Goal: Information Seeking & Learning: Learn about a topic

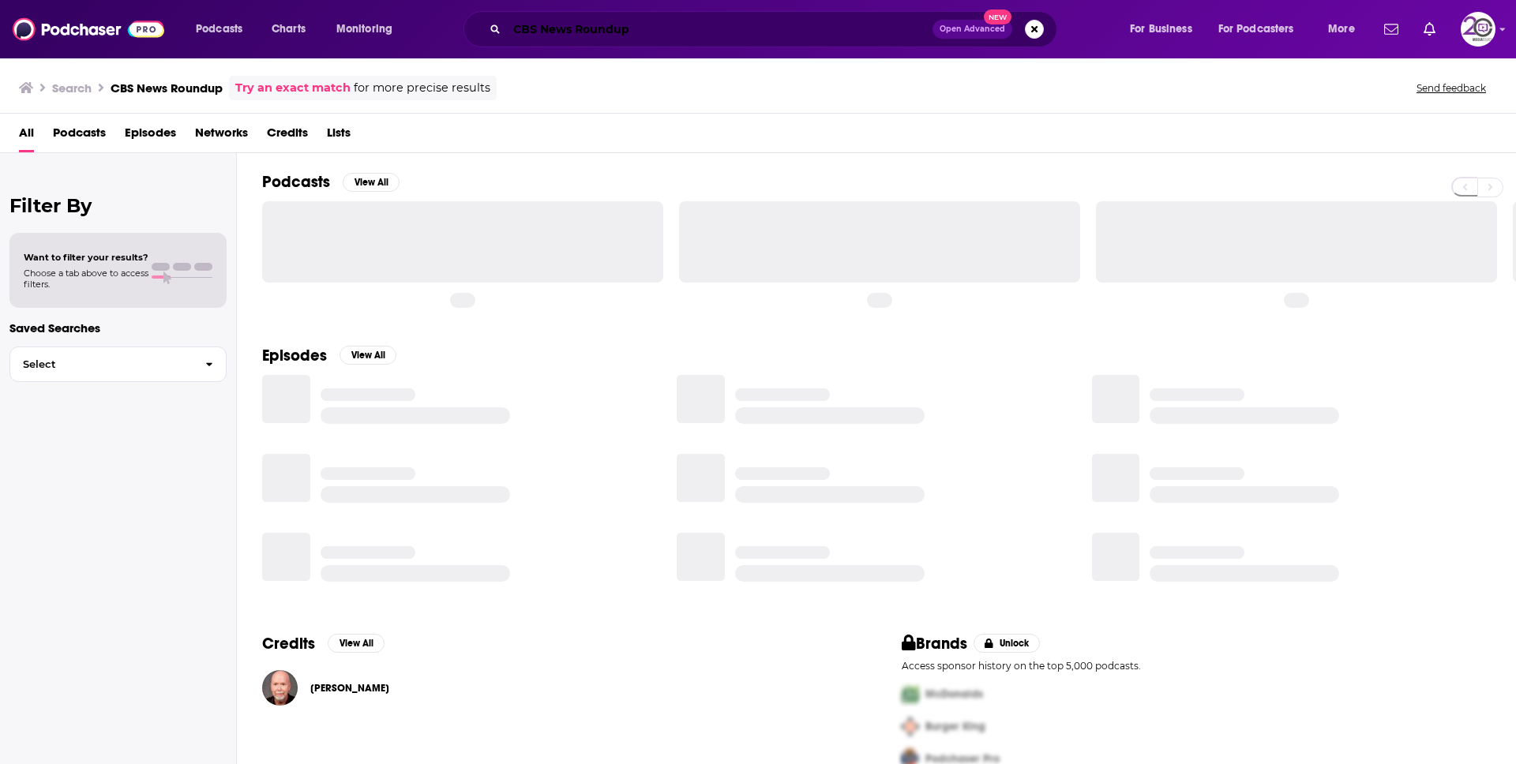
click at [575, 39] on input "CBS News Roundup" at bounding box center [720, 29] width 426 height 25
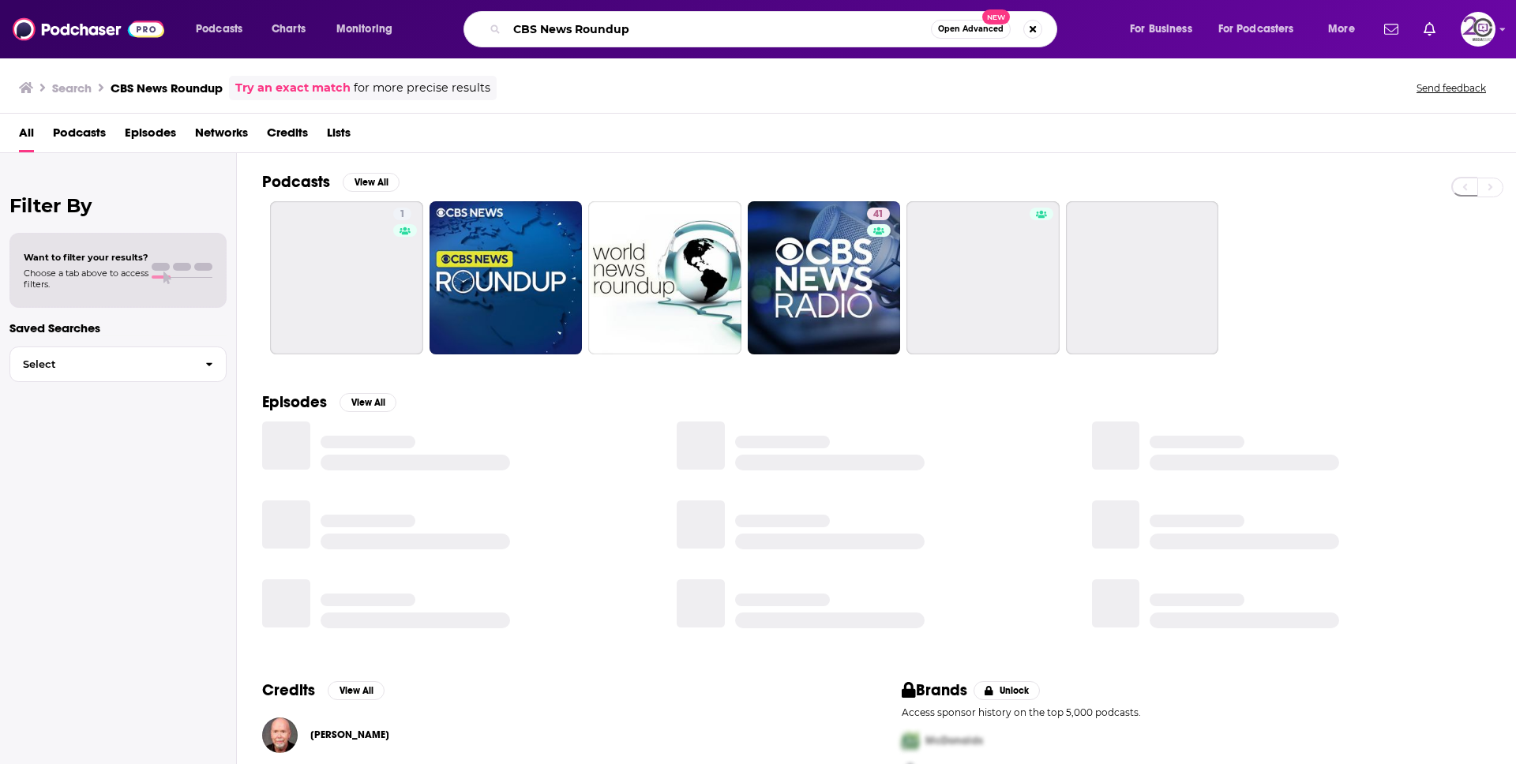
click at [576, 38] on input "CBS News Roundup" at bounding box center [719, 29] width 424 height 25
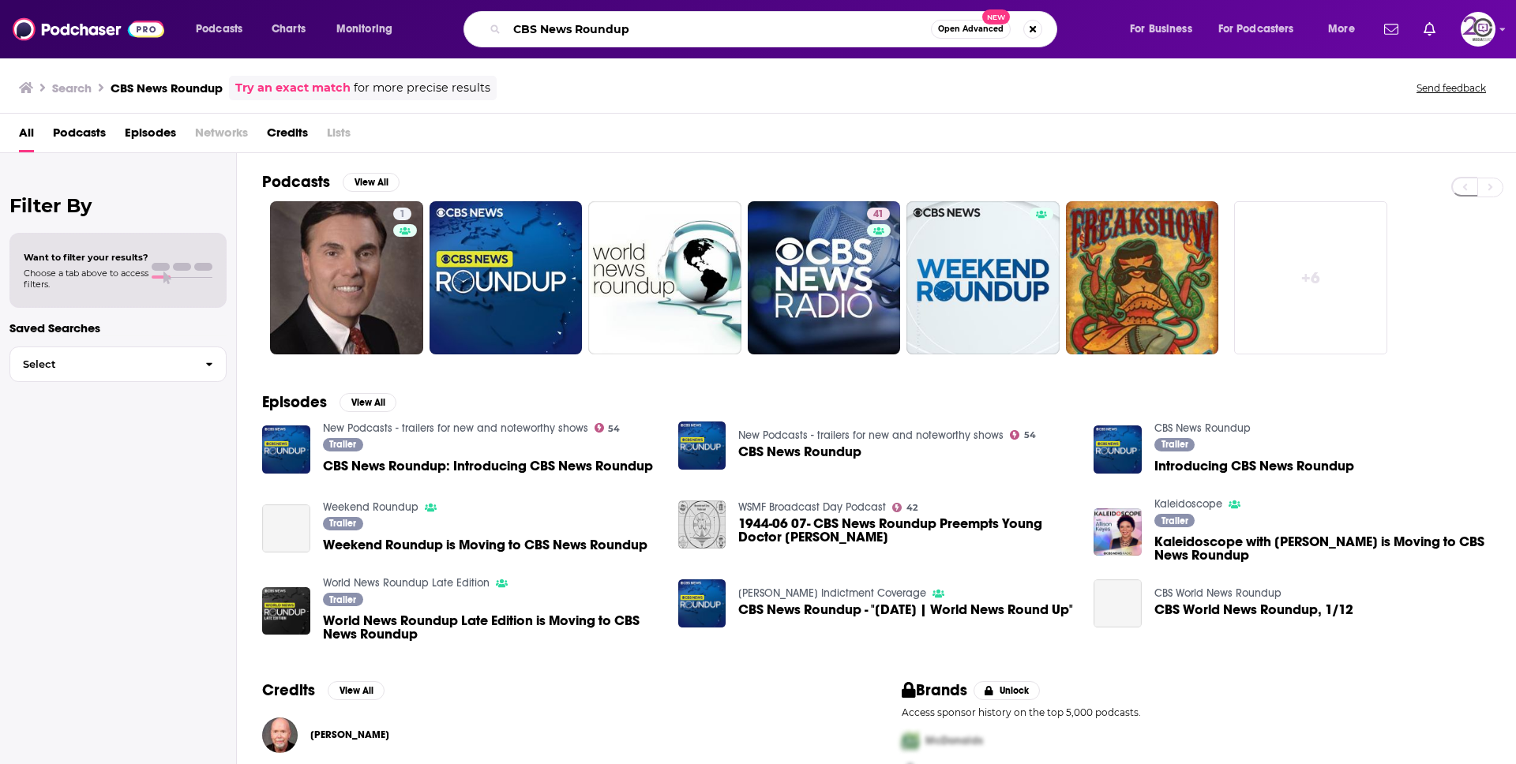
click at [576, 38] on input "CBS News Roundup" at bounding box center [719, 29] width 424 height 25
click at [576, 37] on input "CBS News Roundup" at bounding box center [719, 29] width 424 height 25
paste input "Impact Boom Podcast"
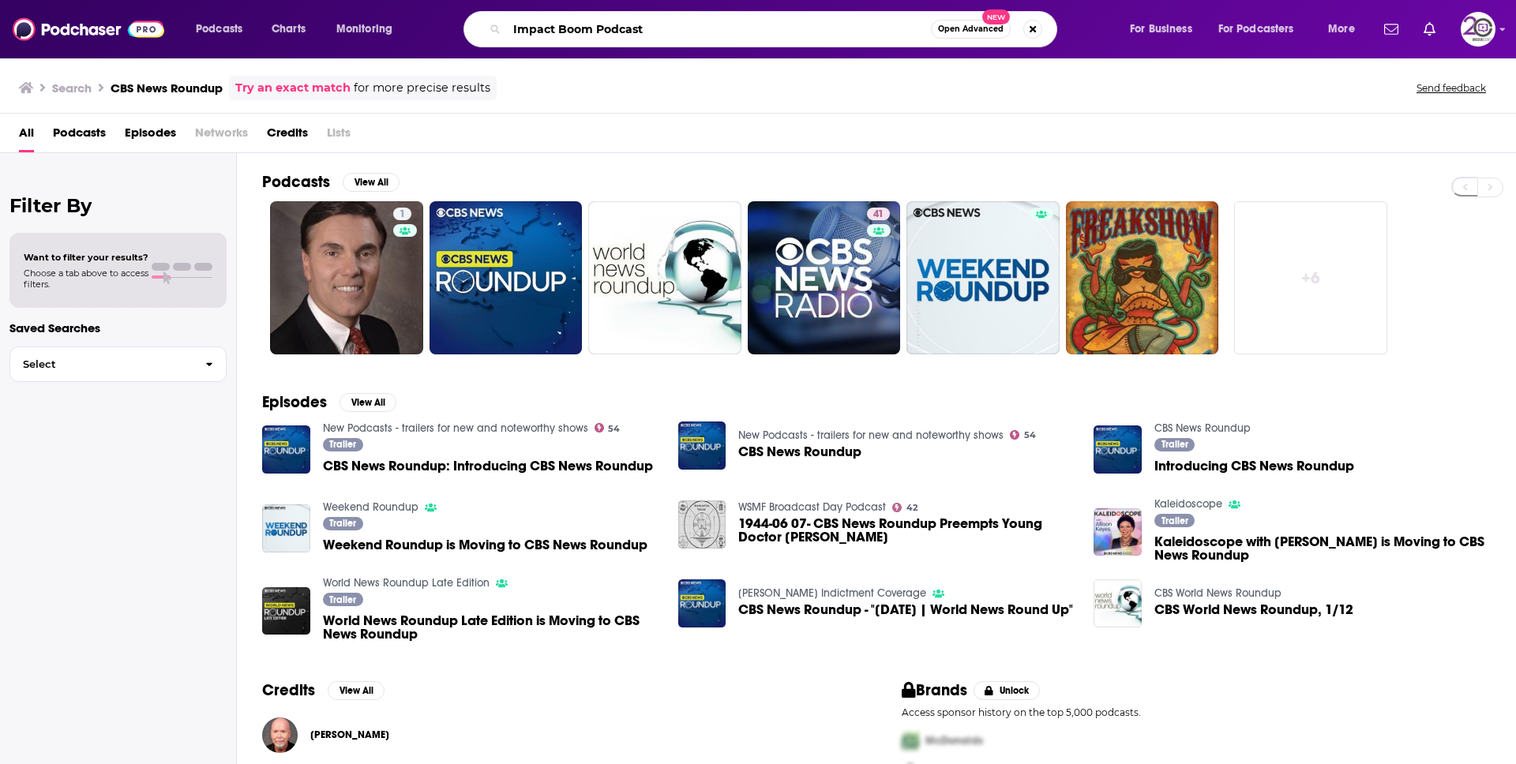
type input "Impact Boom Podcast"
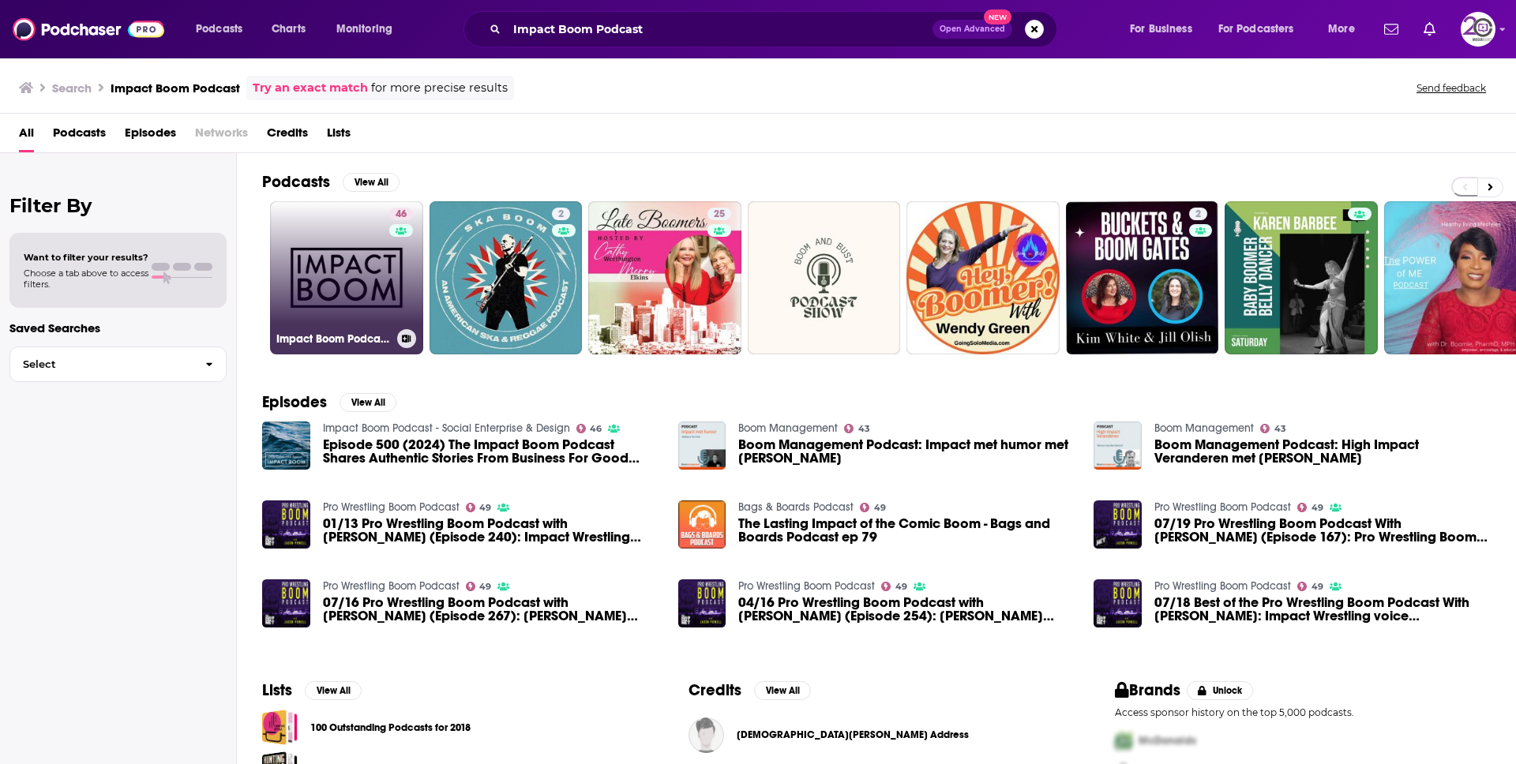
click at [333, 338] on h3 "Impact Boom Podcast - Social Enterprise & Design" at bounding box center [333, 338] width 114 height 13
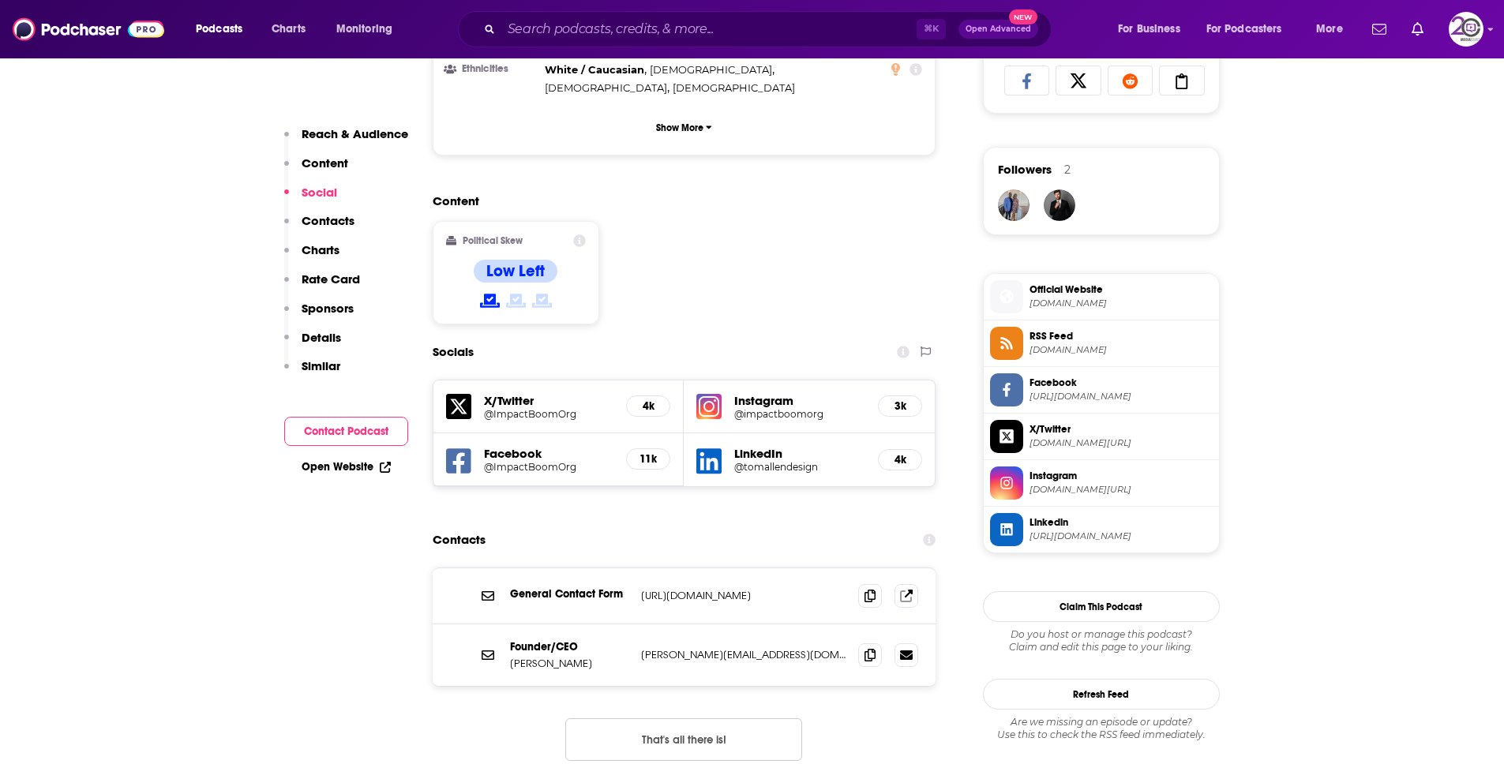
scroll to position [1078, 0]
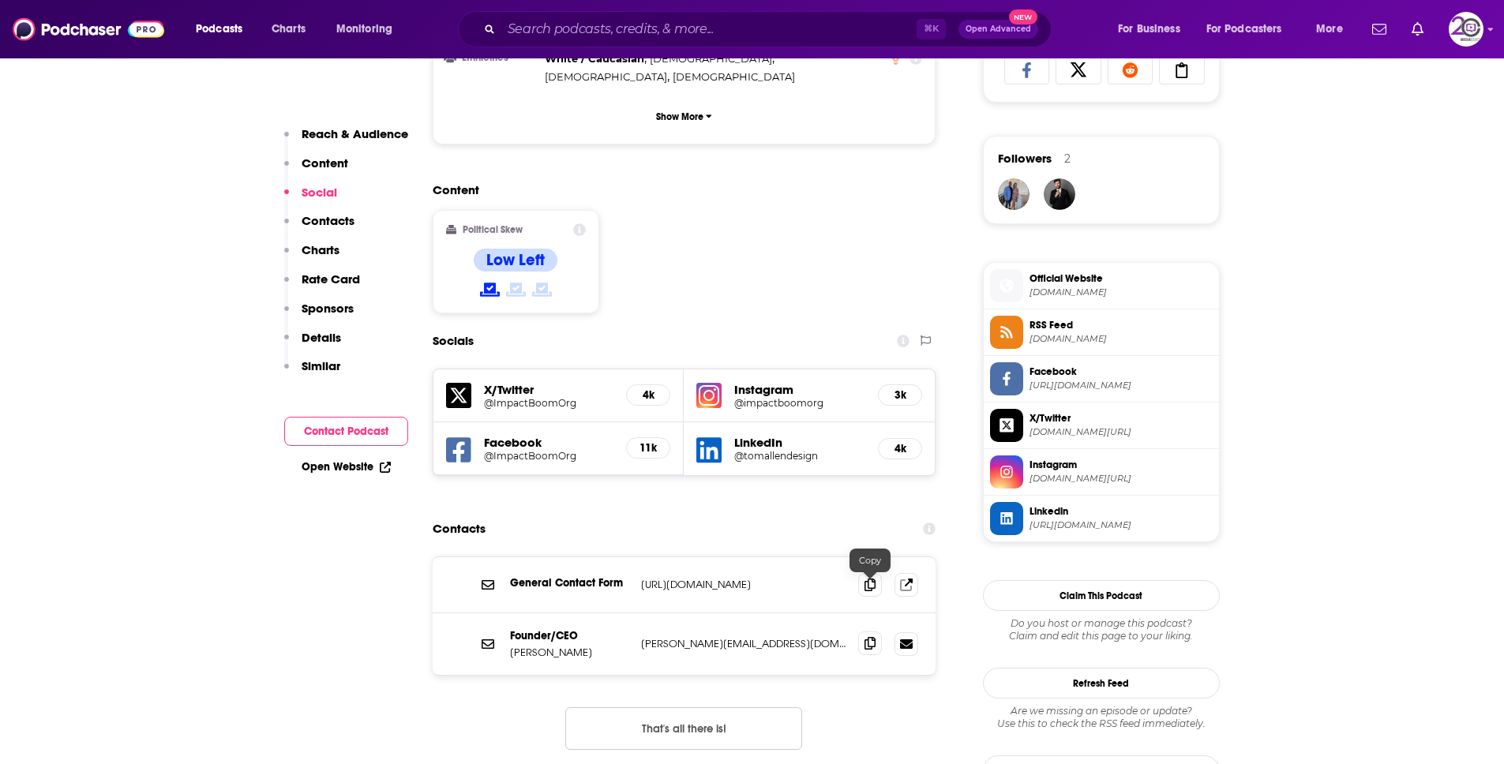
click at [869, 632] on span at bounding box center [870, 644] width 24 height 24
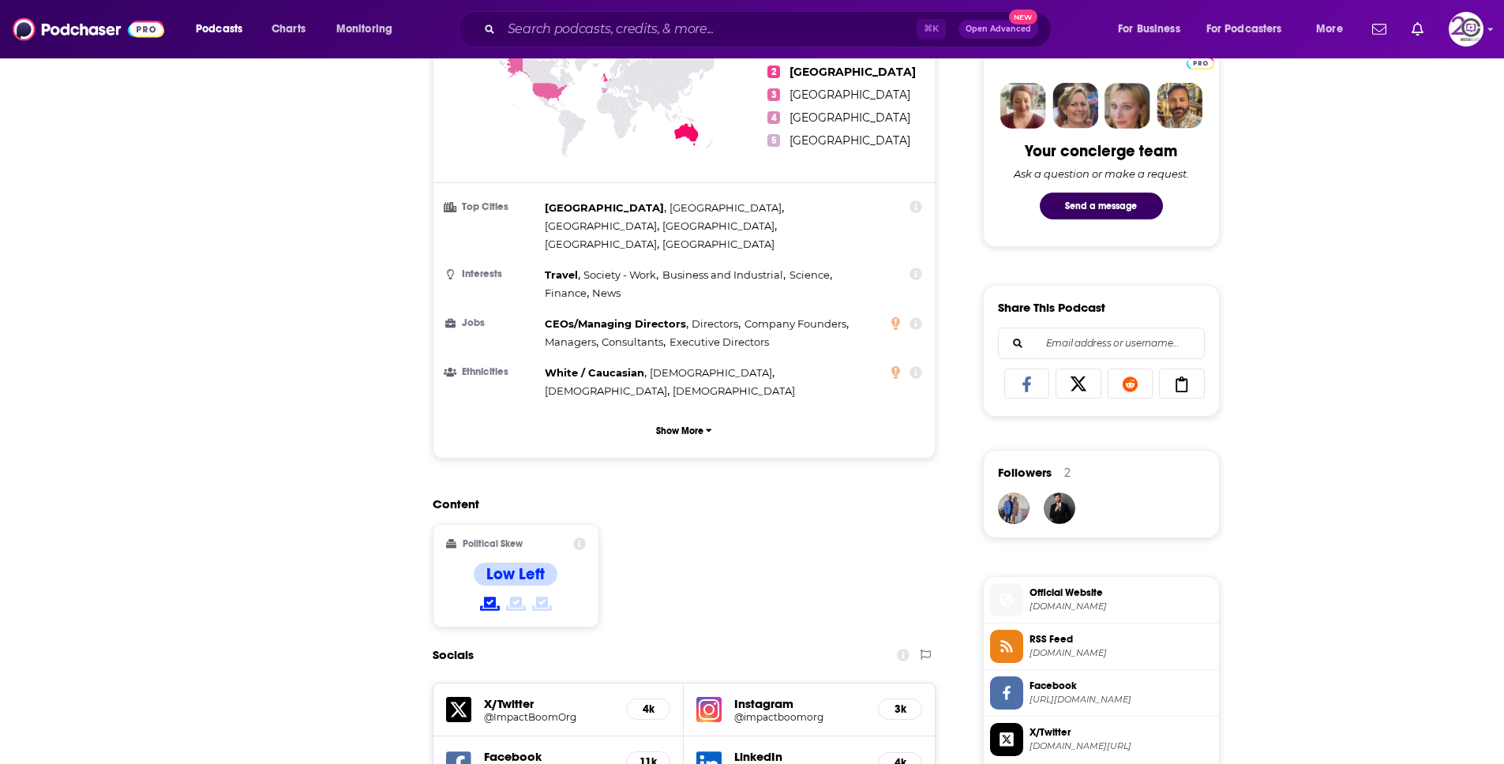
scroll to position [0, 0]
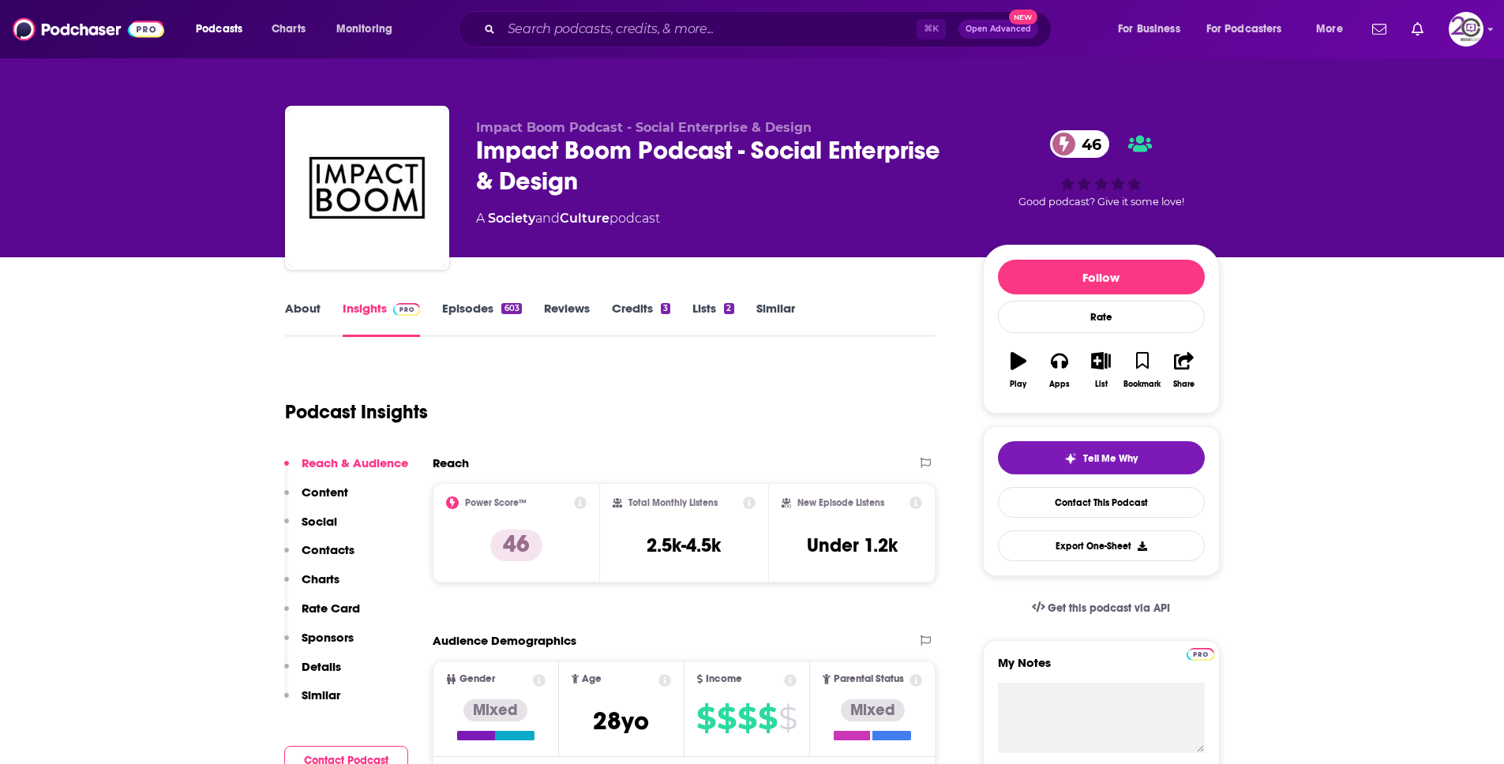
click at [295, 313] on link "About" at bounding box center [303, 319] width 36 height 36
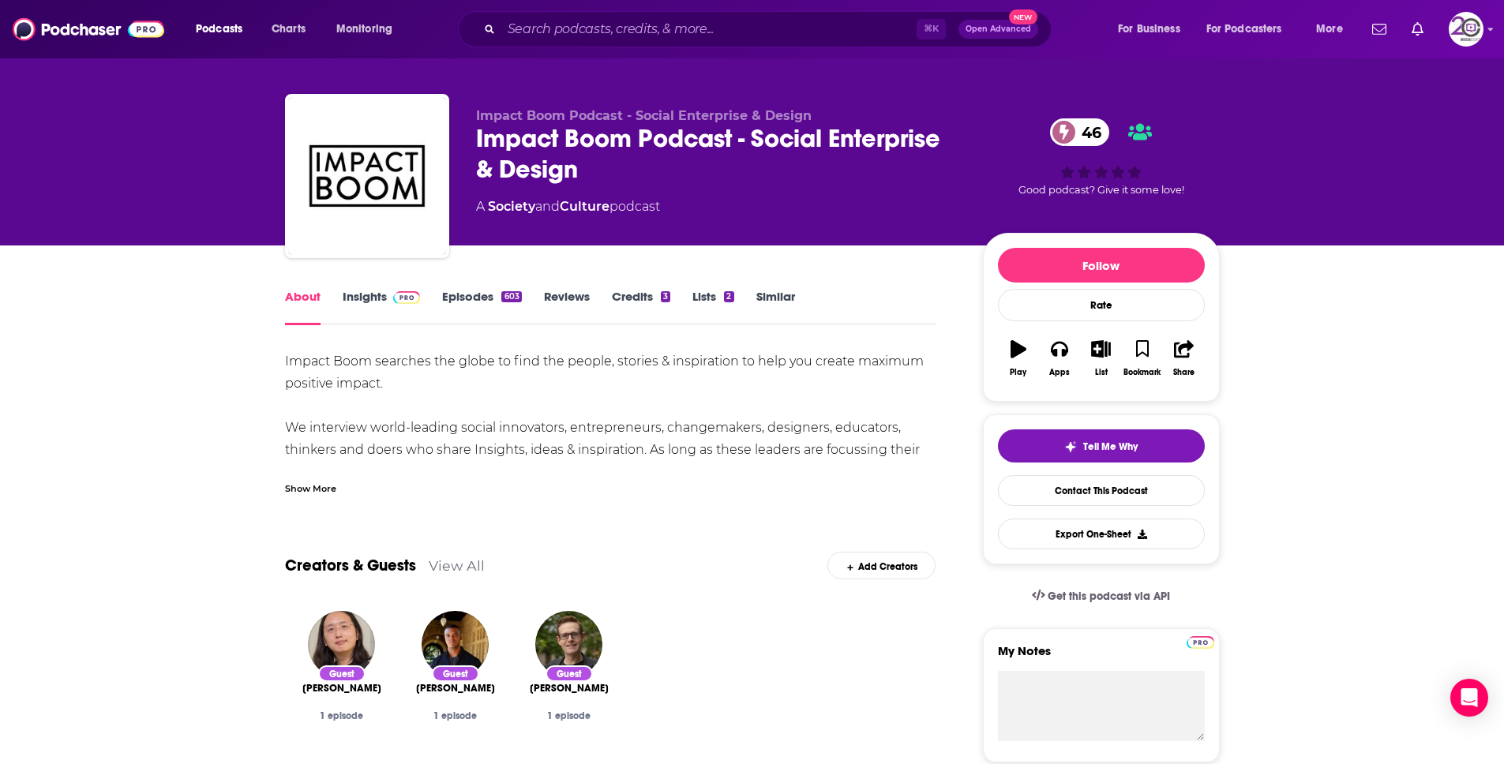
scroll to position [15, 0]
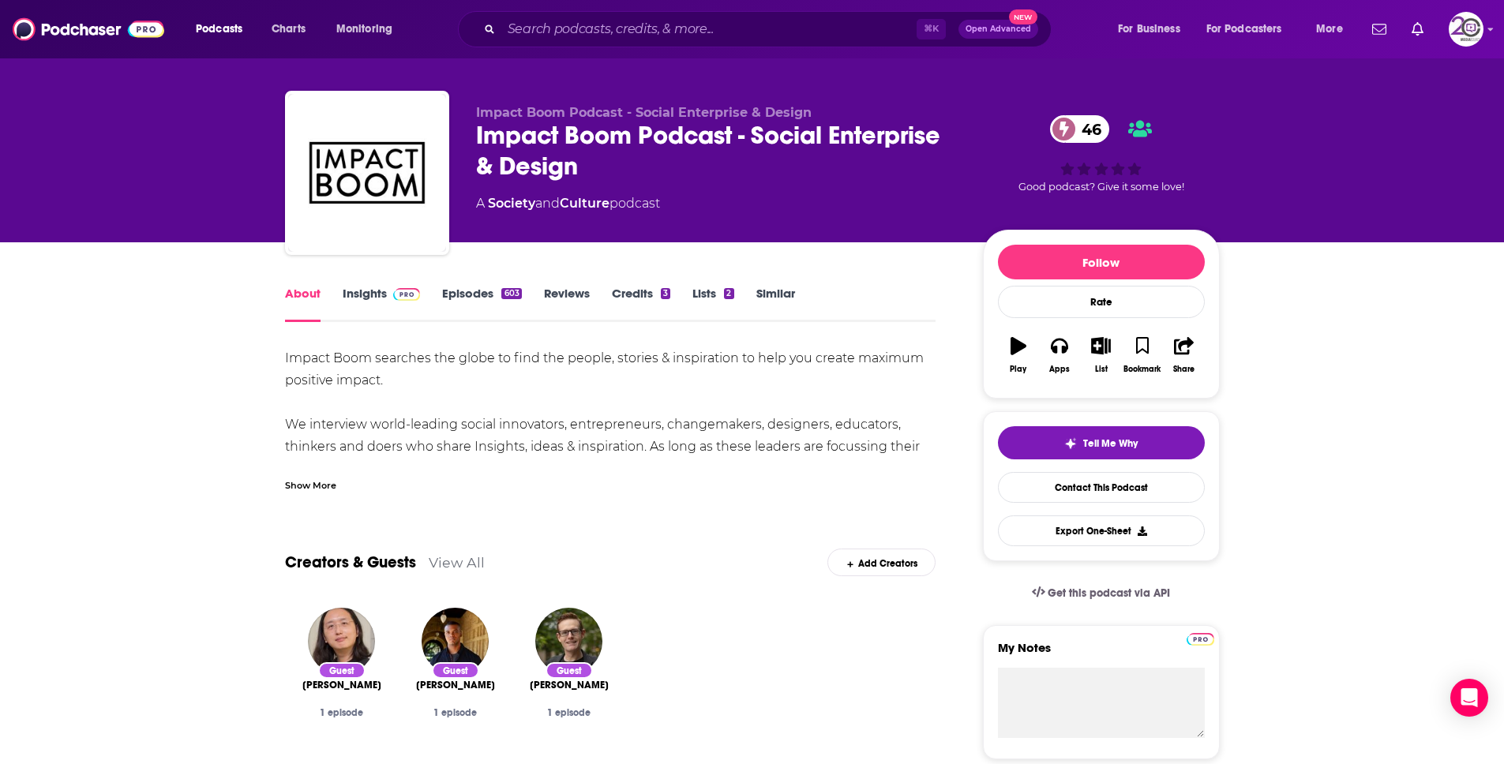
click at [321, 481] on div "Show More" at bounding box center [310, 484] width 51 height 15
